Goal: Check status: Check status

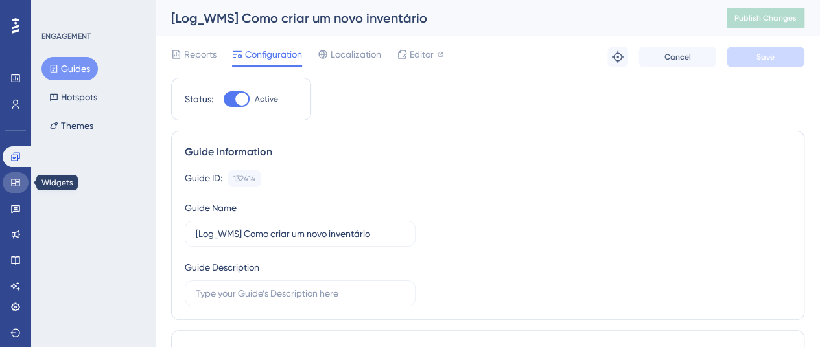
click at [9, 181] on link at bounding box center [16, 182] width 26 height 21
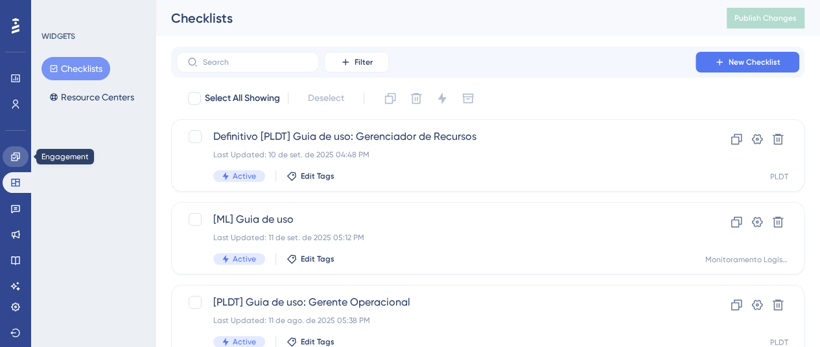
click at [16, 158] on icon at bounding box center [15, 157] width 10 height 10
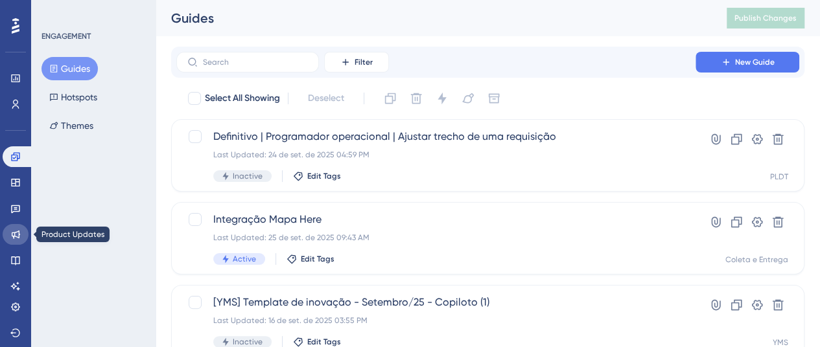
click at [21, 243] on link at bounding box center [16, 234] width 26 height 21
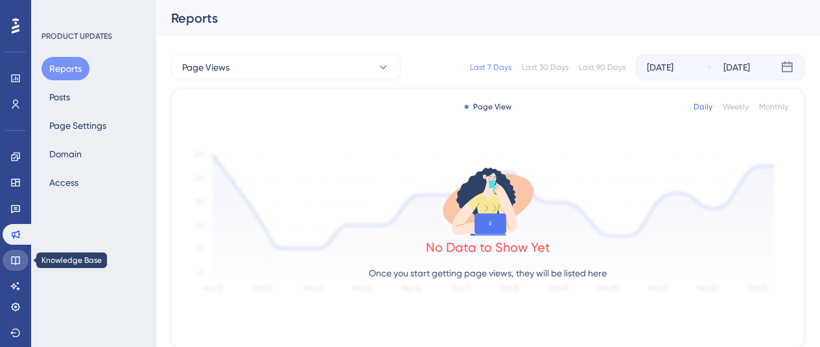
click at [19, 260] on icon at bounding box center [15, 261] width 8 height 8
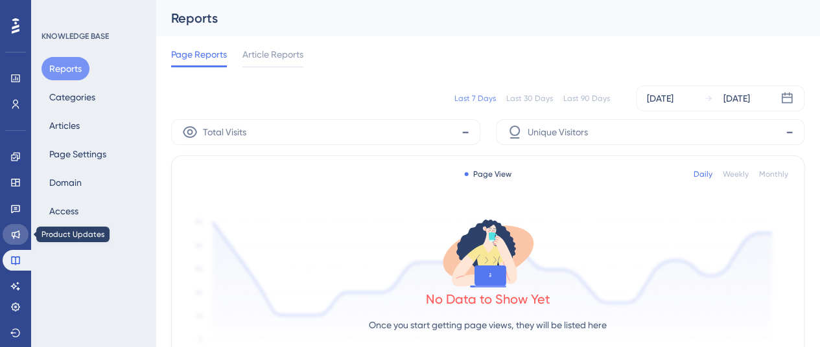
click at [10, 235] on link at bounding box center [16, 234] width 26 height 21
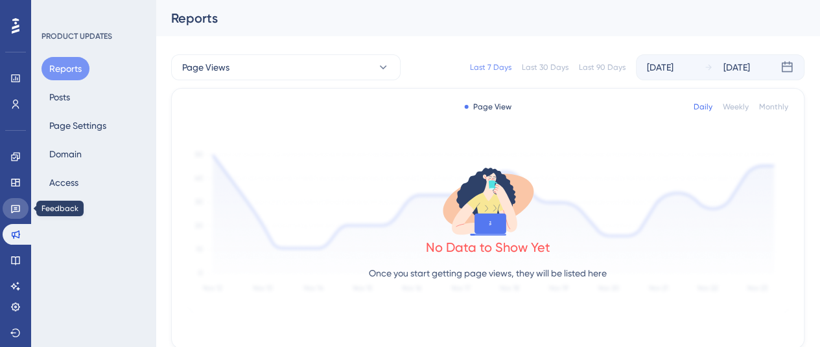
click at [10, 215] on link at bounding box center [16, 208] width 26 height 21
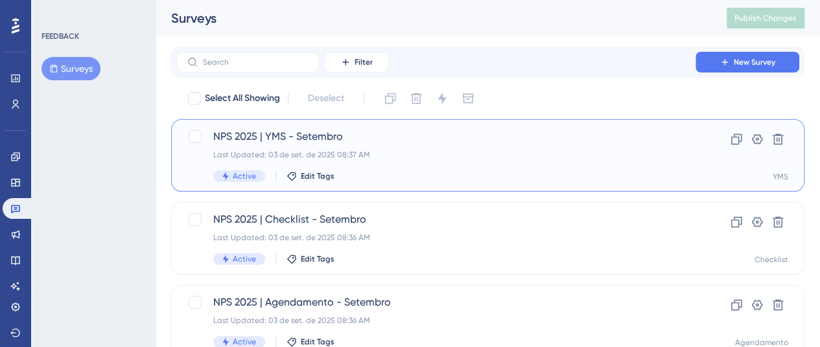
click at [436, 141] on span "NPS 2025 | YMS - Setembro" at bounding box center [435, 137] width 445 height 16
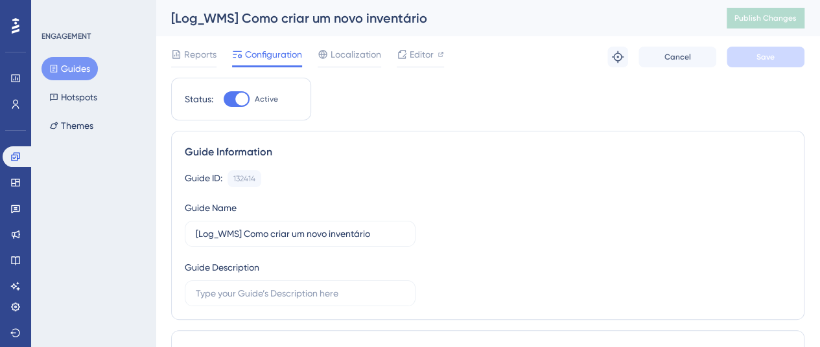
click at [80, 67] on button "Guides" at bounding box center [69, 68] width 56 height 23
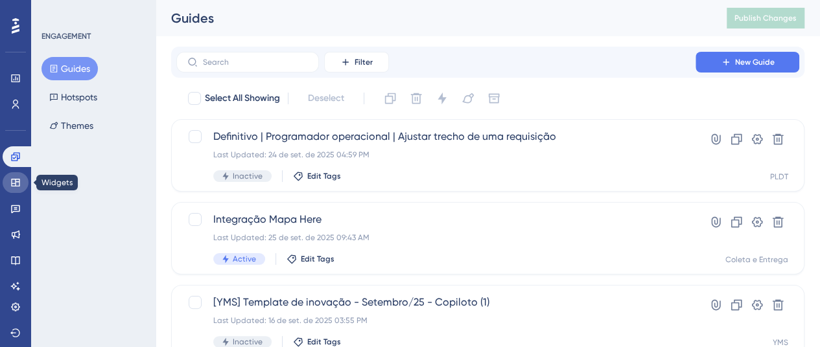
click at [12, 183] on icon at bounding box center [15, 183] width 8 height 8
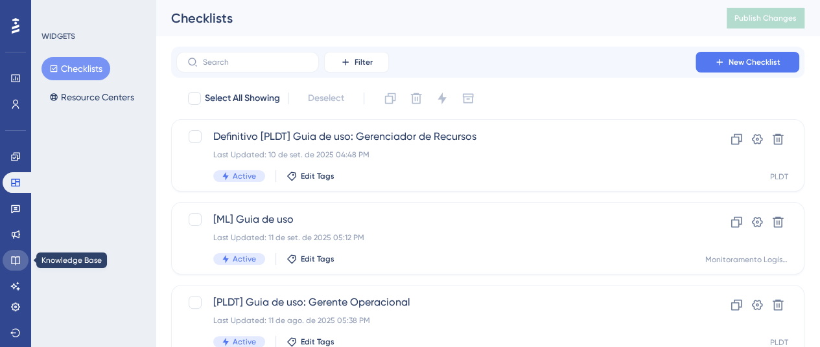
click at [8, 255] on link at bounding box center [16, 260] width 26 height 21
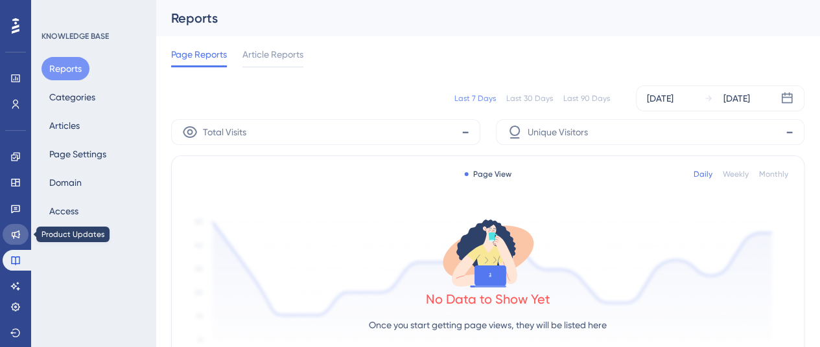
click at [18, 239] on icon at bounding box center [15, 234] width 10 height 10
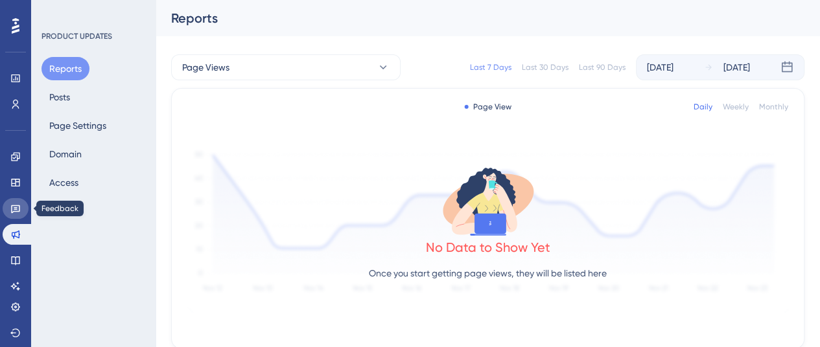
click at [23, 208] on link at bounding box center [16, 208] width 26 height 21
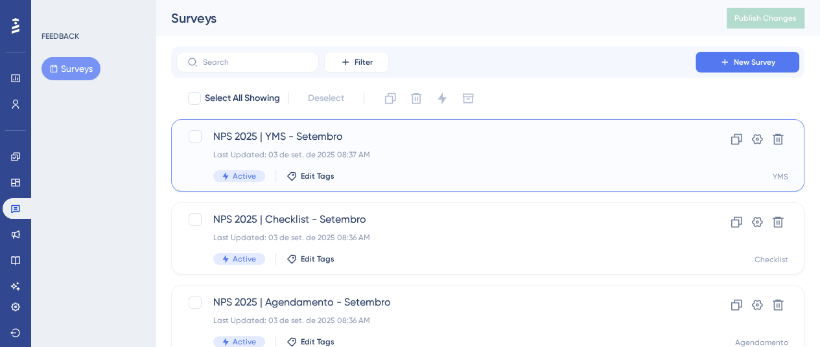
click at [369, 141] on span "NPS 2025 | YMS - Setembro" at bounding box center [435, 137] width 445 height 16
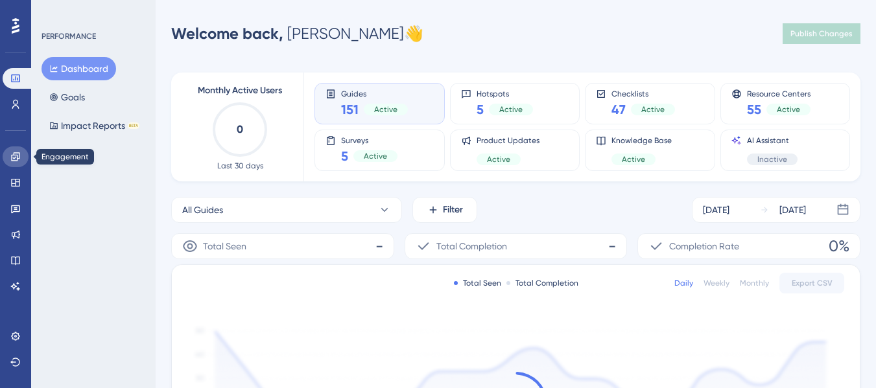
click at [9, 157] on link at bounding box center [16, 156] width 26 height 21
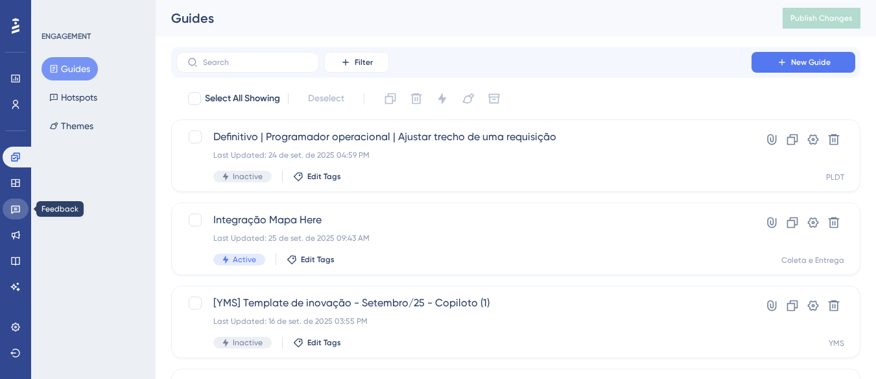
click at [16, 211] on icon at bounding box center [15, 209] width 9 height 8
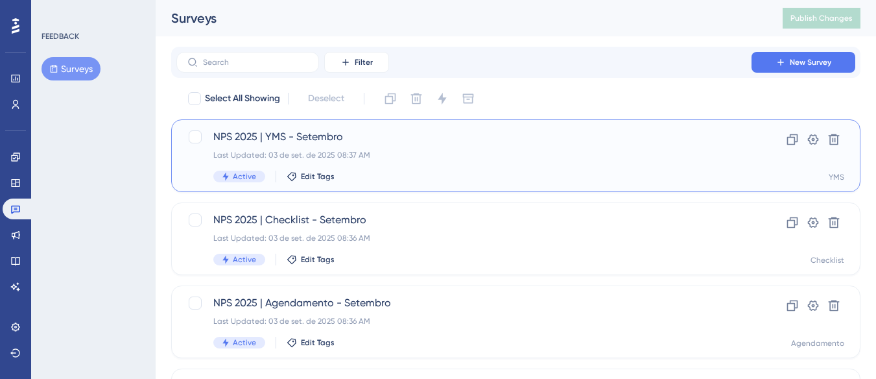
click at [399, 164] on div "NPS 2025 | YMS - Setembro Last Updated: 03 de set. de 2025 08:37 AM Active Edit…" at bounding box center [463, 155] width 501 height 53
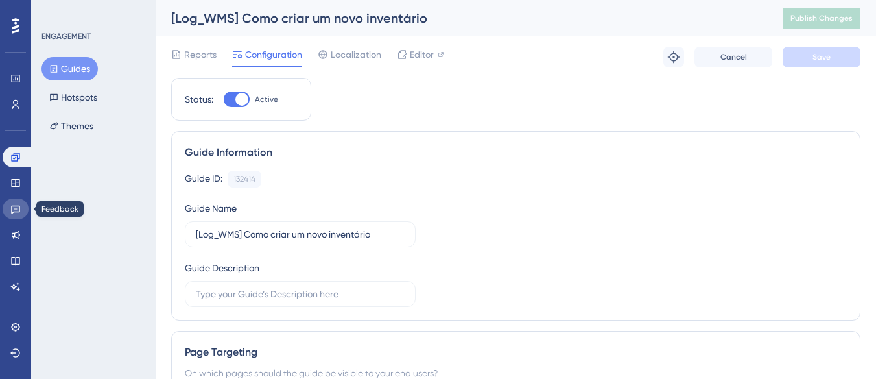
click at [14, 200] on link at bounding box center [16, 208] width 26 height 21
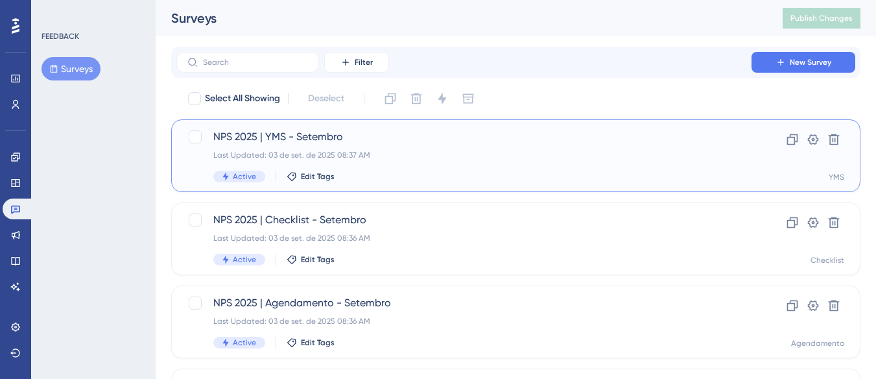
click at [436, 157] on div "Last Updated: 03 de set. de 2025 08:37 AM" at bounding box center [463, 155] width 501 height 10
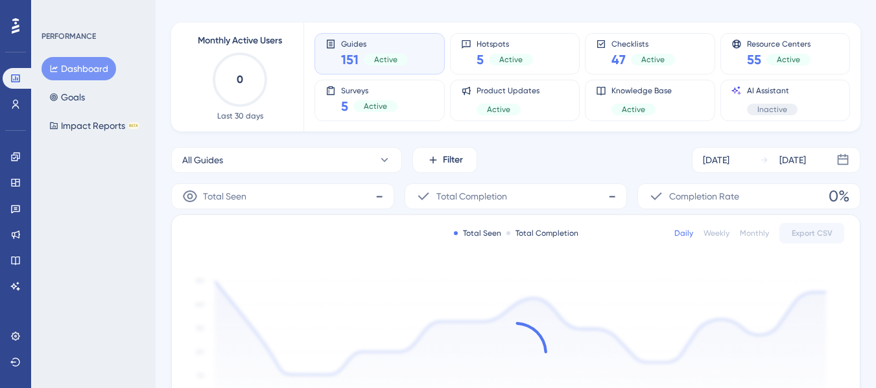
scroll to position [65, 0]
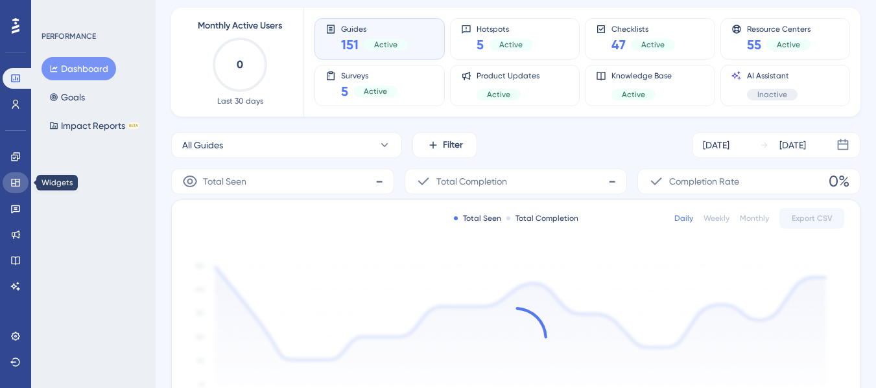
click at [23, 186] on link at bounding box center [16, 182] width 26 height 21
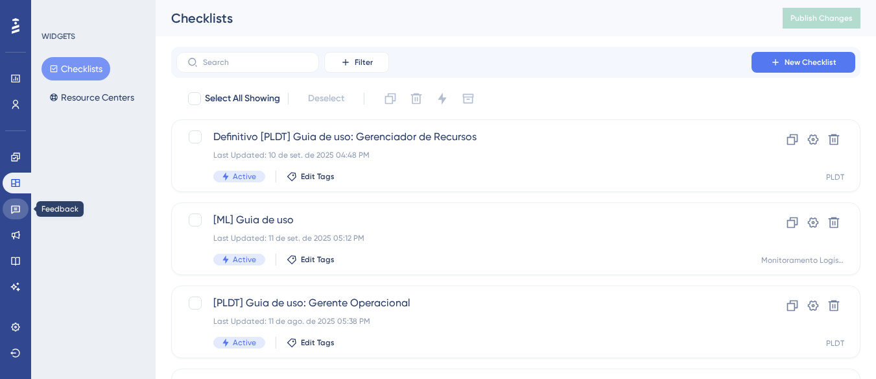
click at [13, 207] on icon at bounding box center [15, 209] width 10 height 10
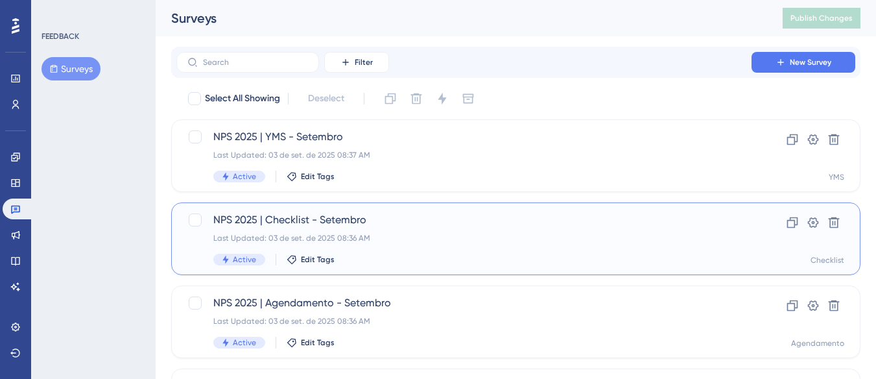
click at [366, 220] on span "NPS 2025 | Checklist - Setembro" at bounding box center [463, 220] width 501 height 16
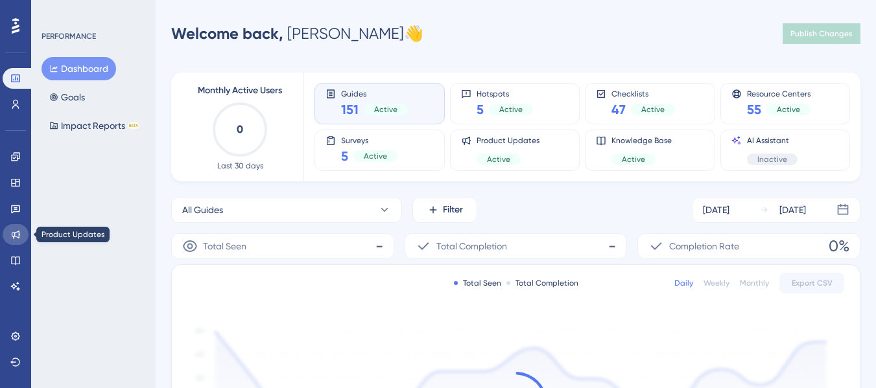
click at [9, 233] on link at bounding box center [16, 234] width 26 height 21
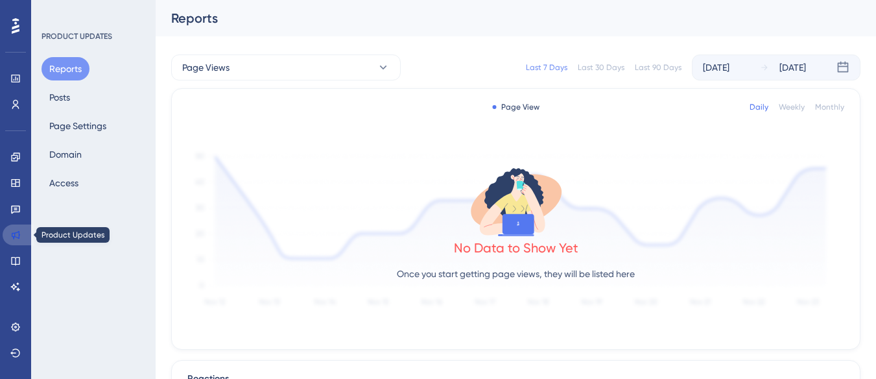
click at [17, 231] on icon at bounding box center [15, 234] width 10 height 10
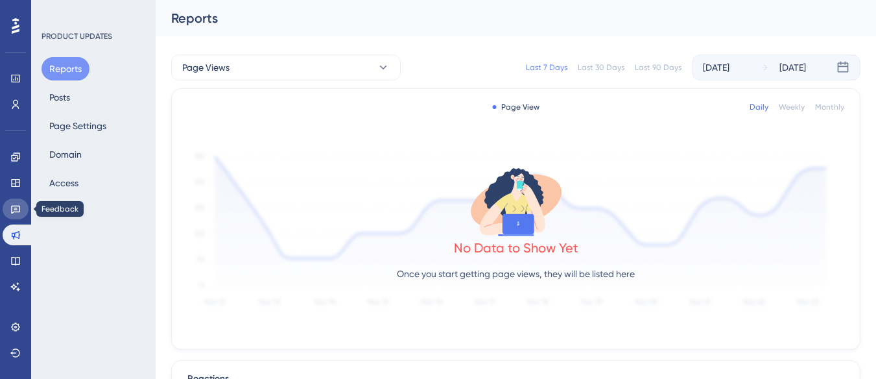
click at [21, 216] on link at bounding box center [16, 208] width 26 height 21
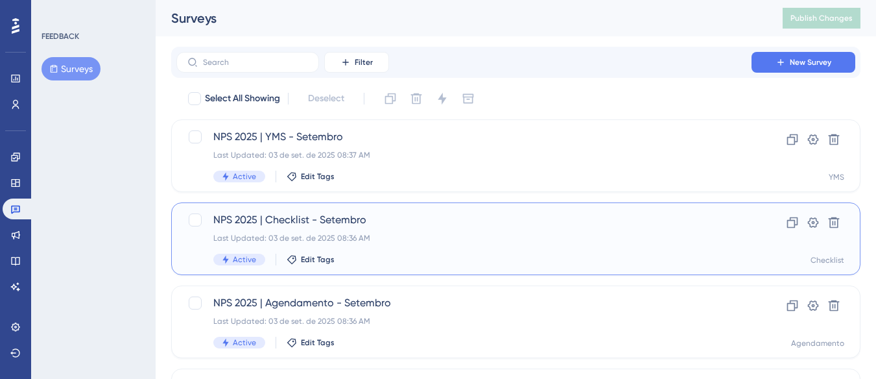
click at [338, 224] on span "NPS 2025 | Checklist - Setembro" at bounding box center [463, 220] width 501 height 16
